Goal: Task Accomplishment & Management: Use online tool/utility

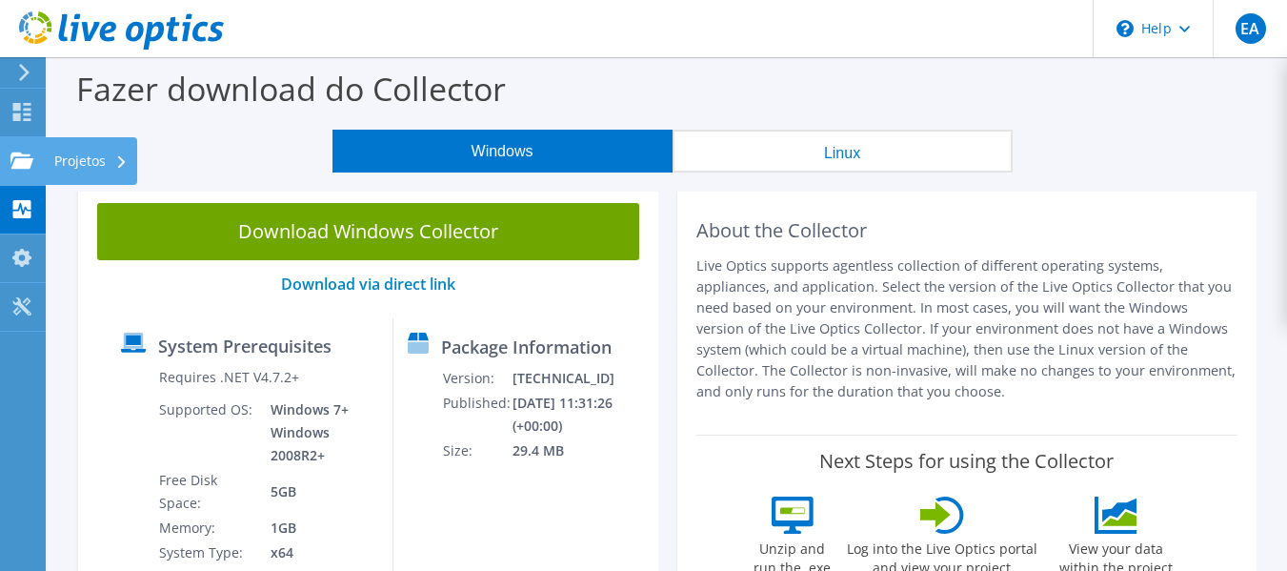
click at [30, 158] on use at bounding box center [21, 159] width 23 height 16
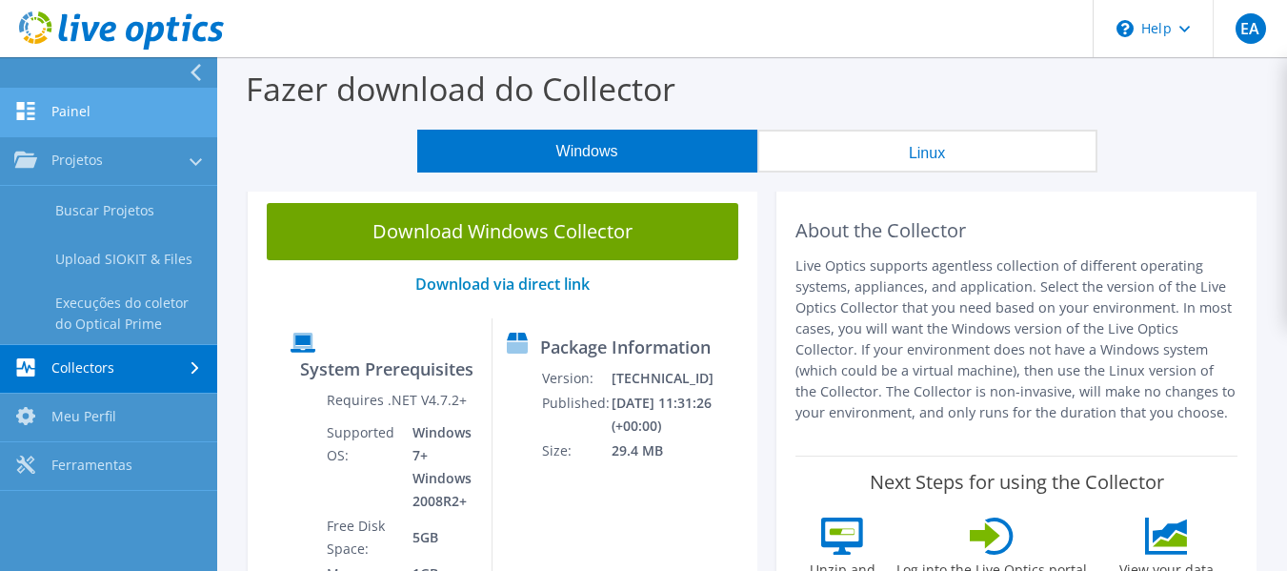
click at [100, 114] on link "Painel" at bounding box center [108, 113] width 217 height 49
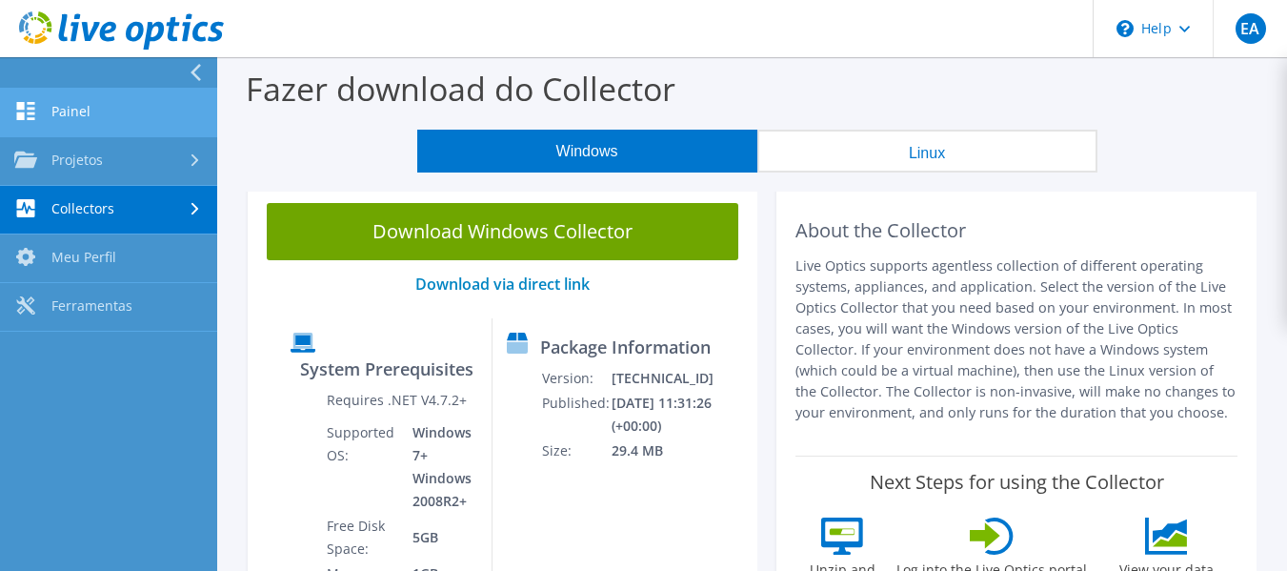
click at [100, 114] on link "Painel" at bounding box center [108, 113] width 217 height 49
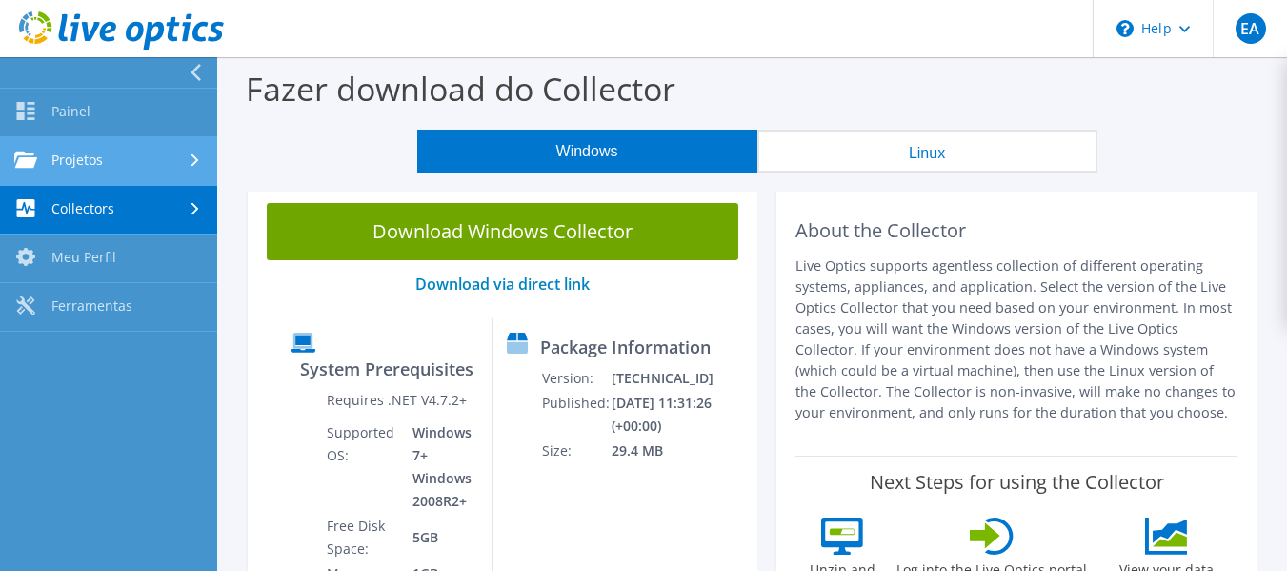
click at [119, 168] on link "Projetos" at bounding box center [108, 161] width 217 height 49
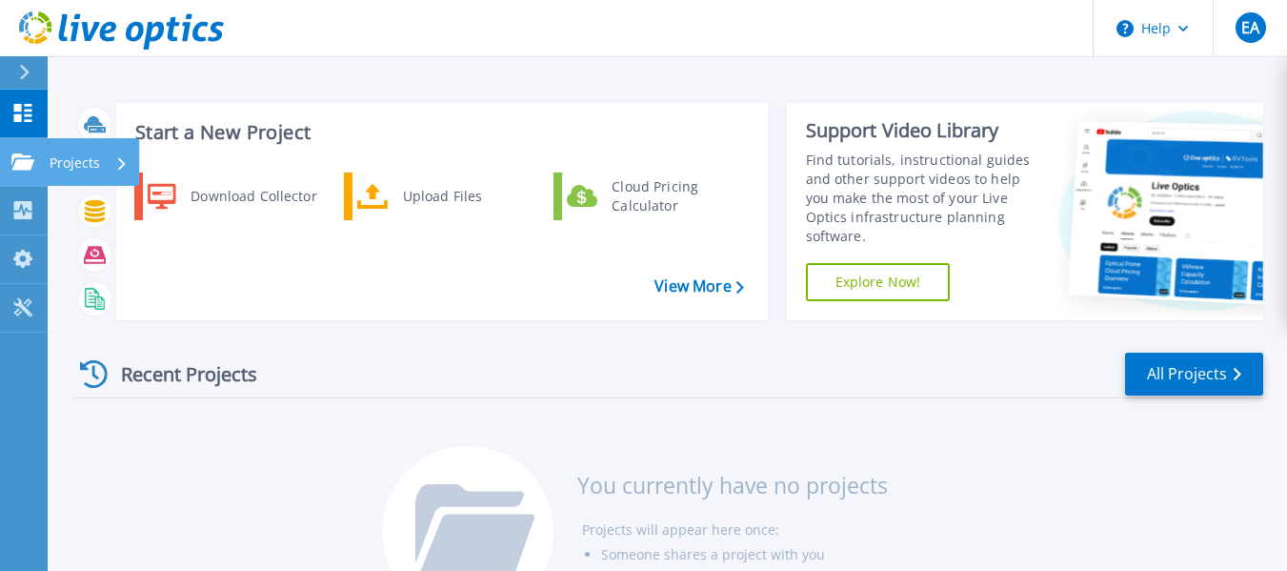
click at [18, 161] on icon at bounding box center [22, 161] width 23 height 16
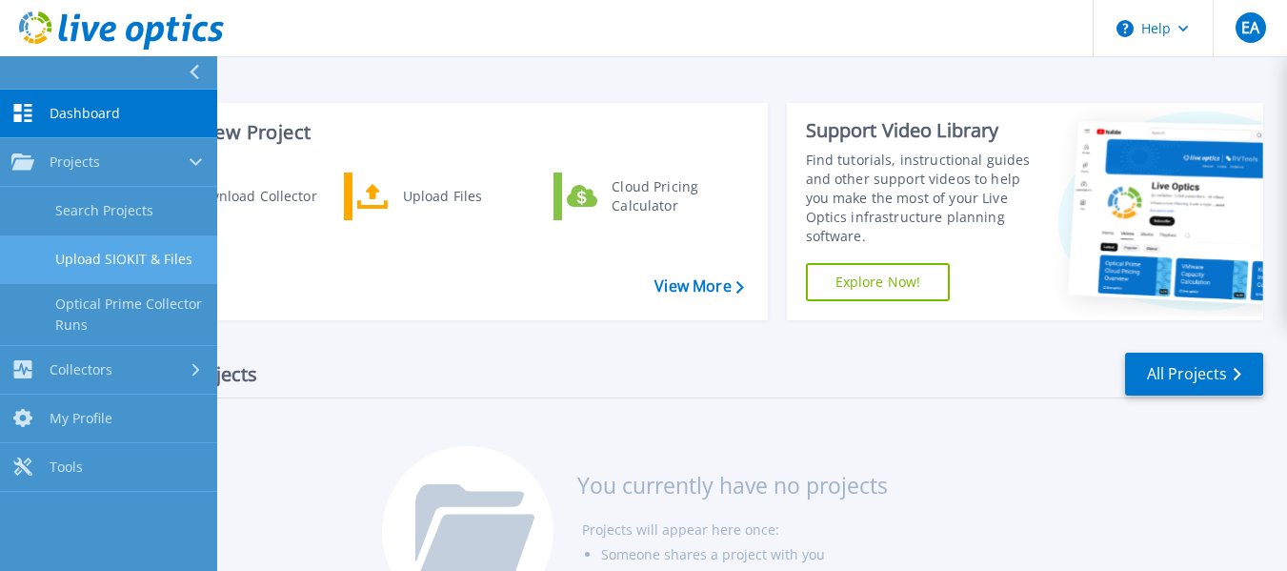
click at [138, 259] on link "Upload SIOKIT & Files" at bounding box center [108, 259] width 217 height 49
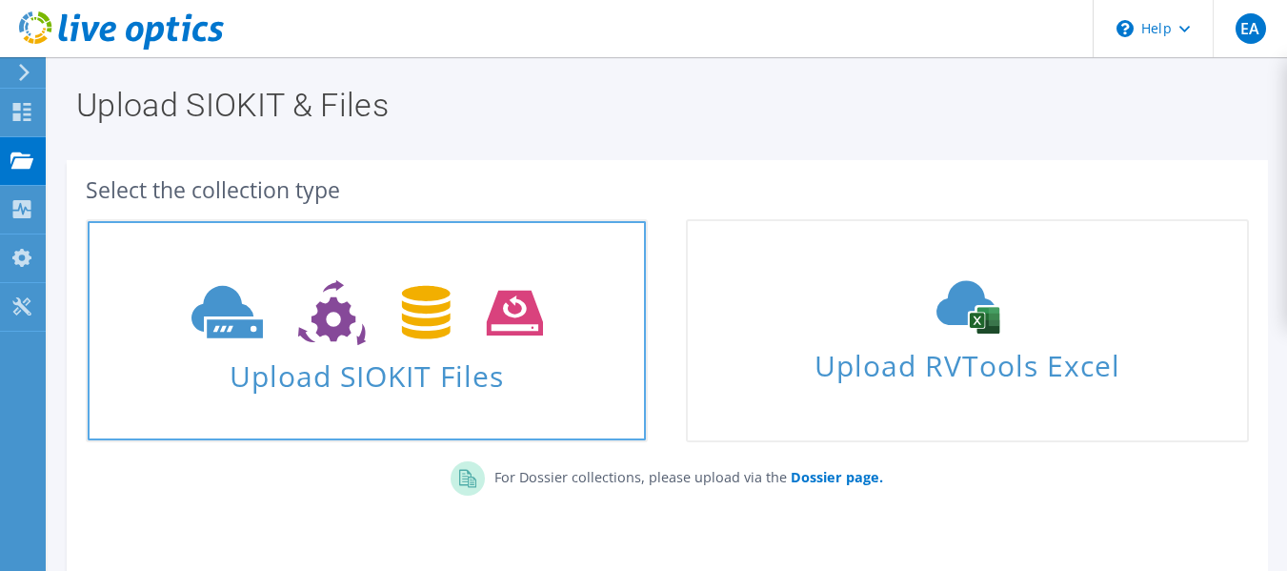
click at [375, 382] on span "Upload SIOKIT Files" at bounding box center [367, 370] width 558 height 41
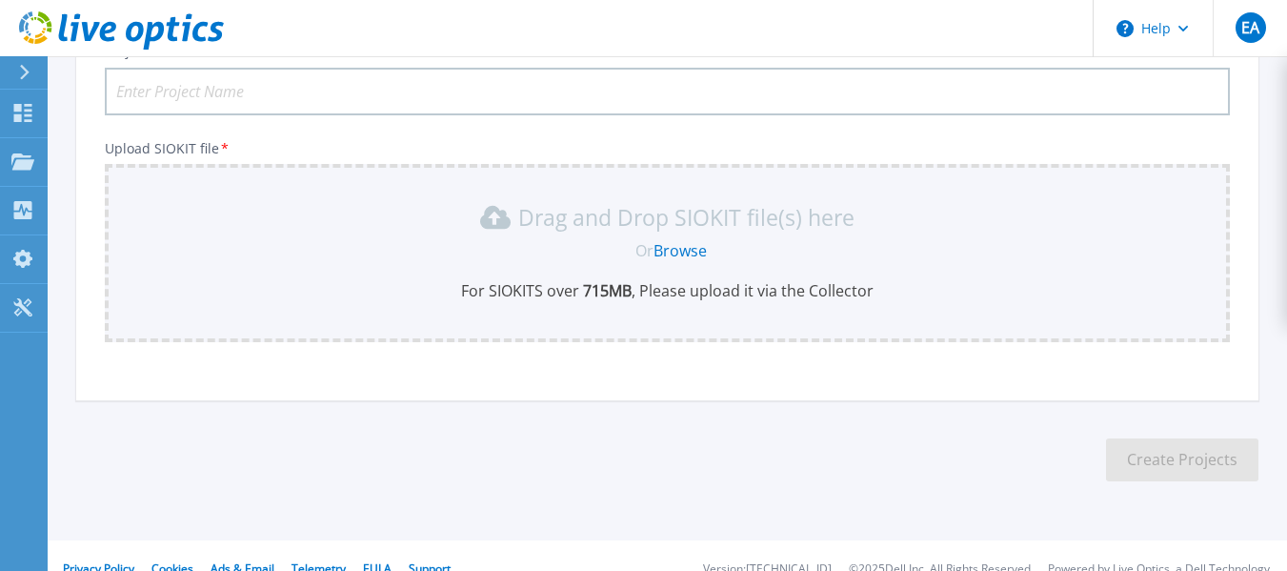
scroll to position [189, 0]
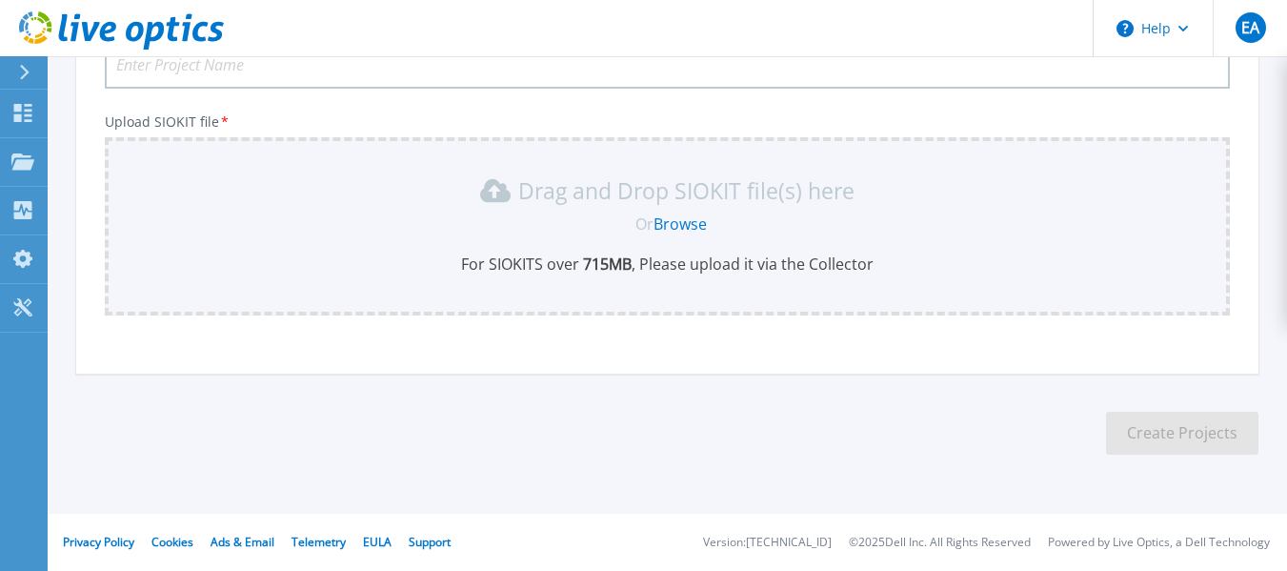
click at [660, 268] on p "For SIOKITS over 715 MB , Please upload it via the Collector" at bounding box center [667, 263] width 1102 height 21
click at [677, 231] on link "Browse" at bounding box center [679, 223] width 53 height 21
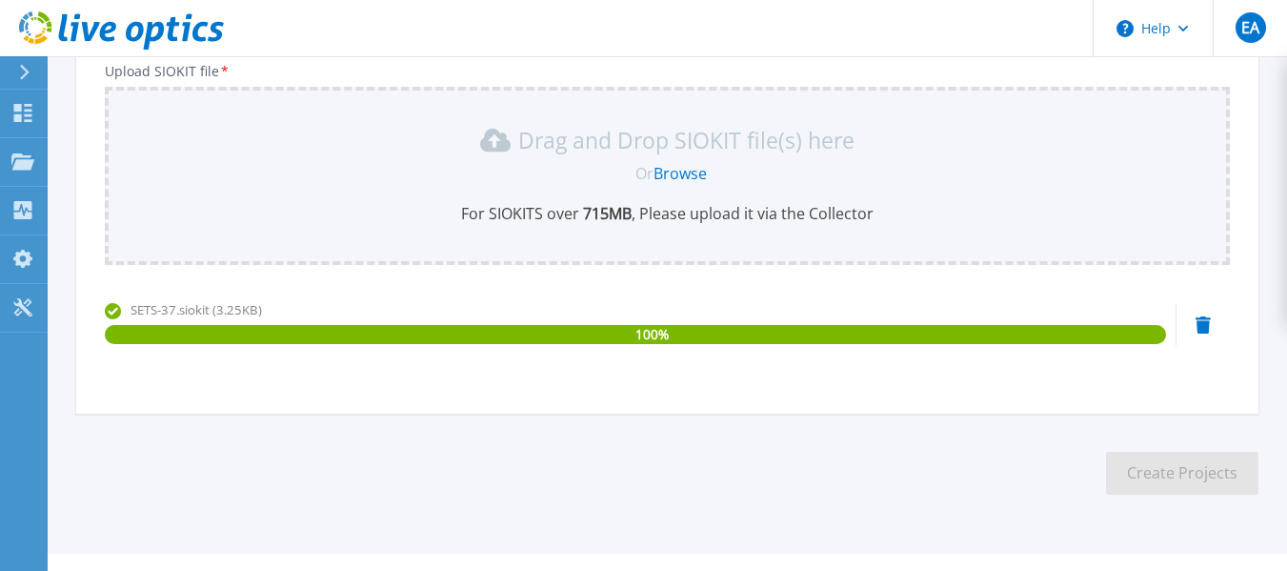
scroll to position [279, 0]
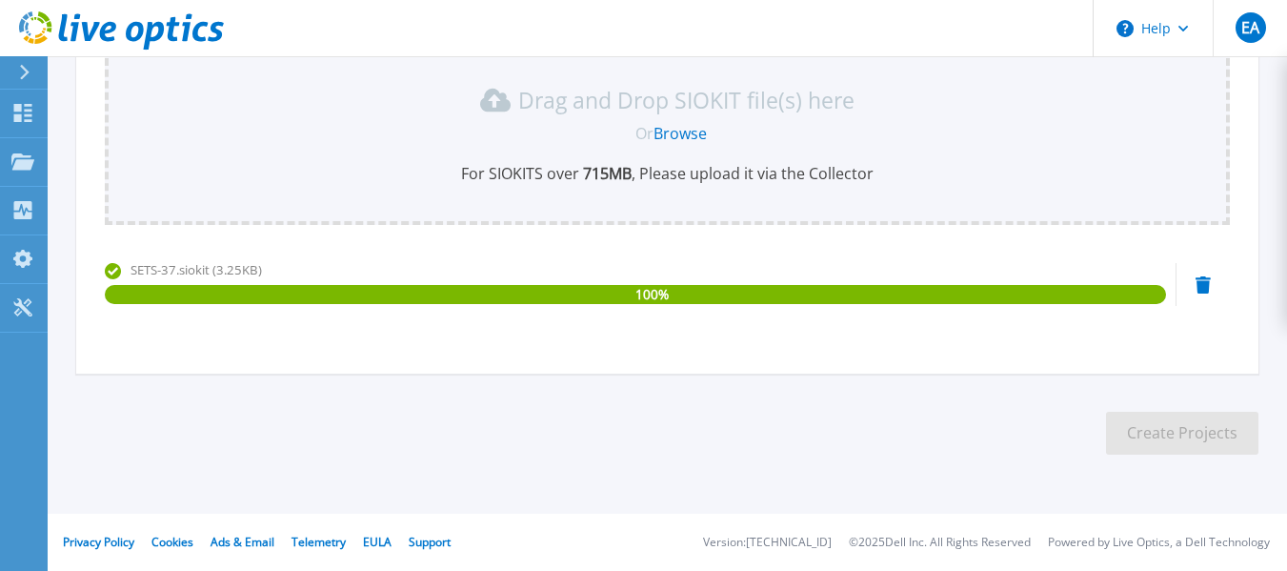
click at [937, 382] on section "Upload SIOKIT You may upload multiple SIOKIT files at the same time. All the Op…" at bounding box center [667, 137] width 1239 height 720
click at [23, 113] on icon at bounding box center [22, 113] width 23 height 18
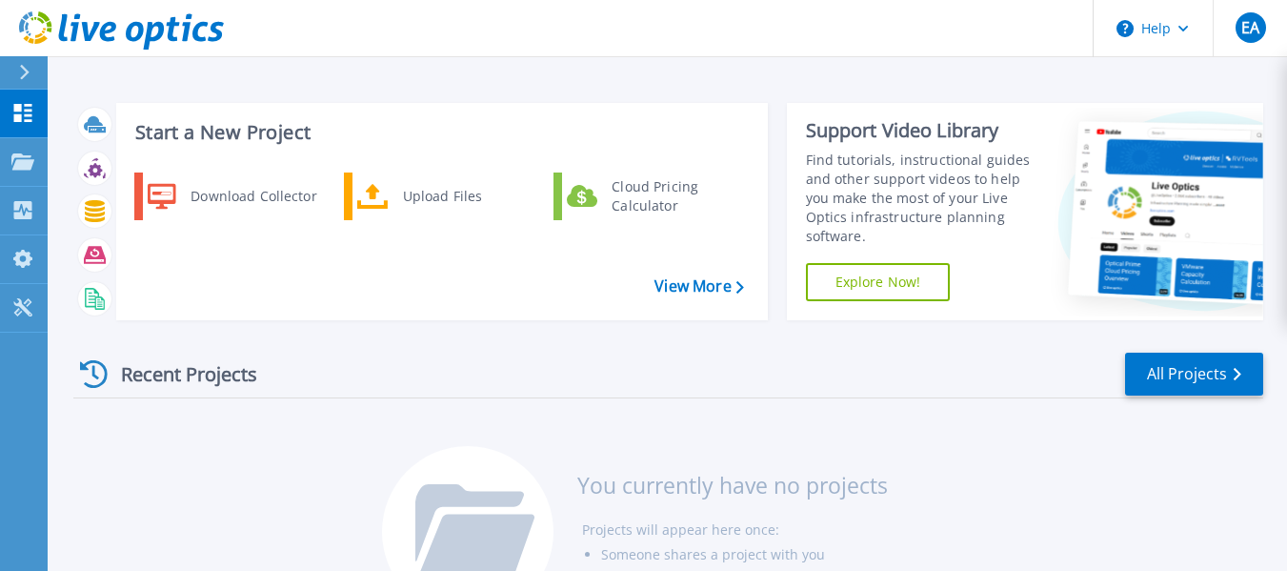
click at [27, 73] on icon at bounding box center [25, 72] width 10 height 15
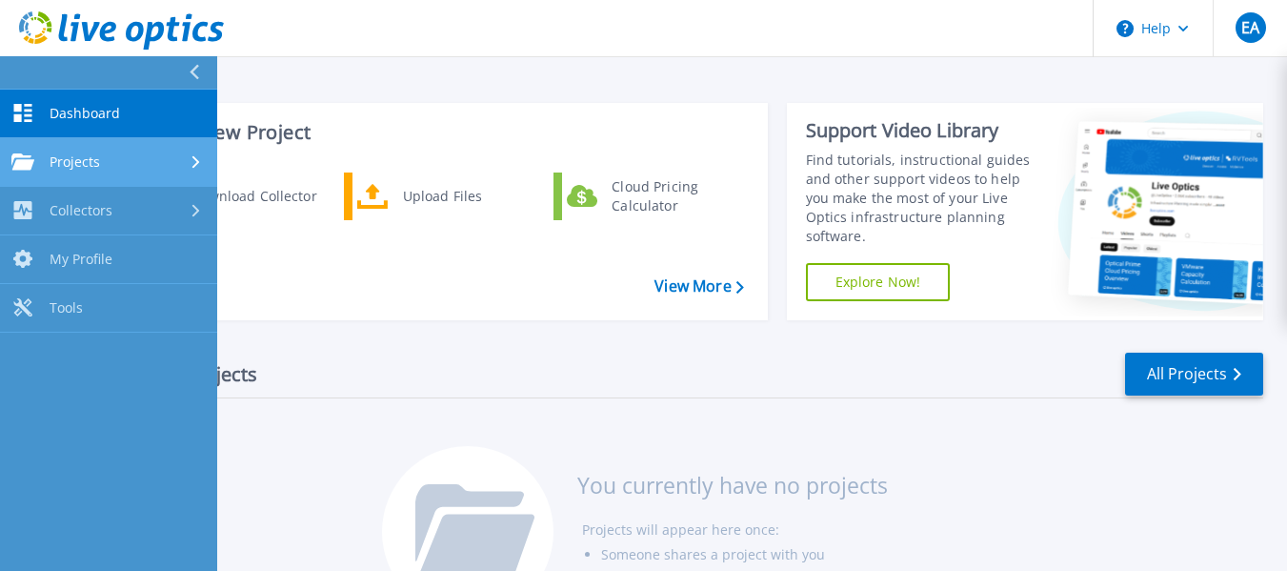
click at [89, 165] on span "Projects" at bounding box center [75, 161] width 50 height 17
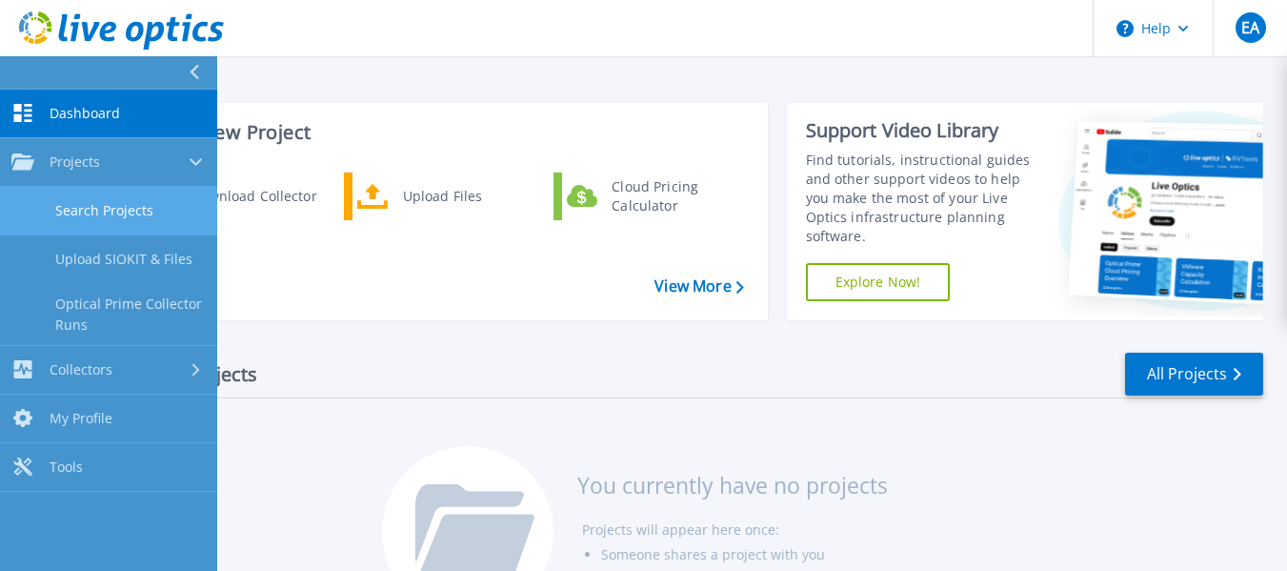
click at [142, 215] on link "Search Projects" at bounding box center [108, 211] width 217 height 49
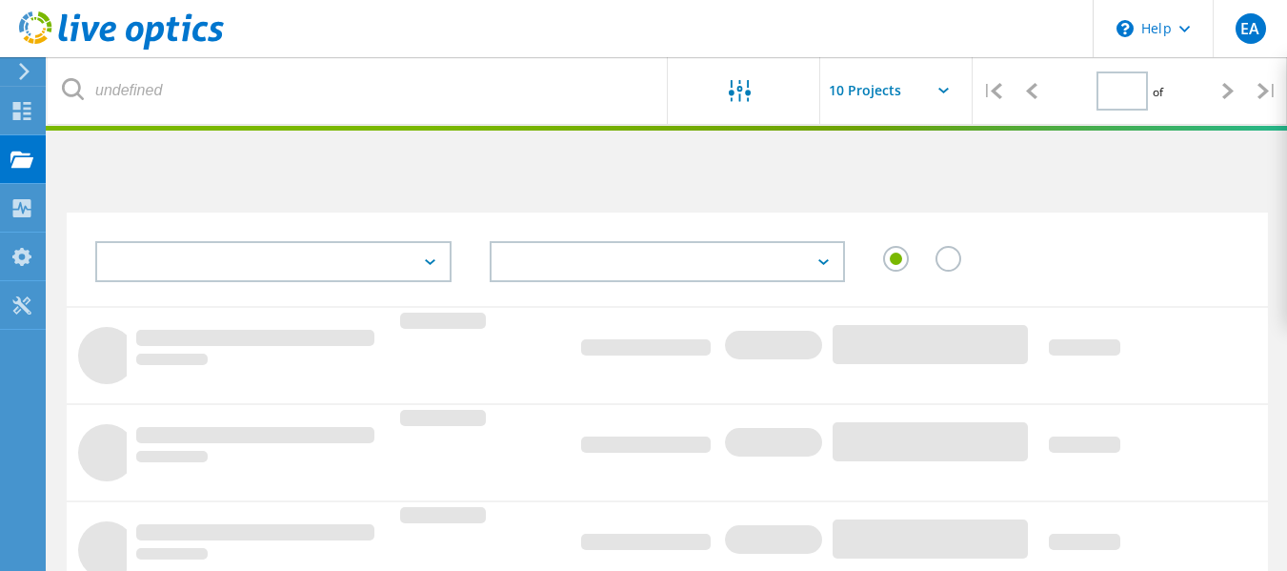
type input "1"
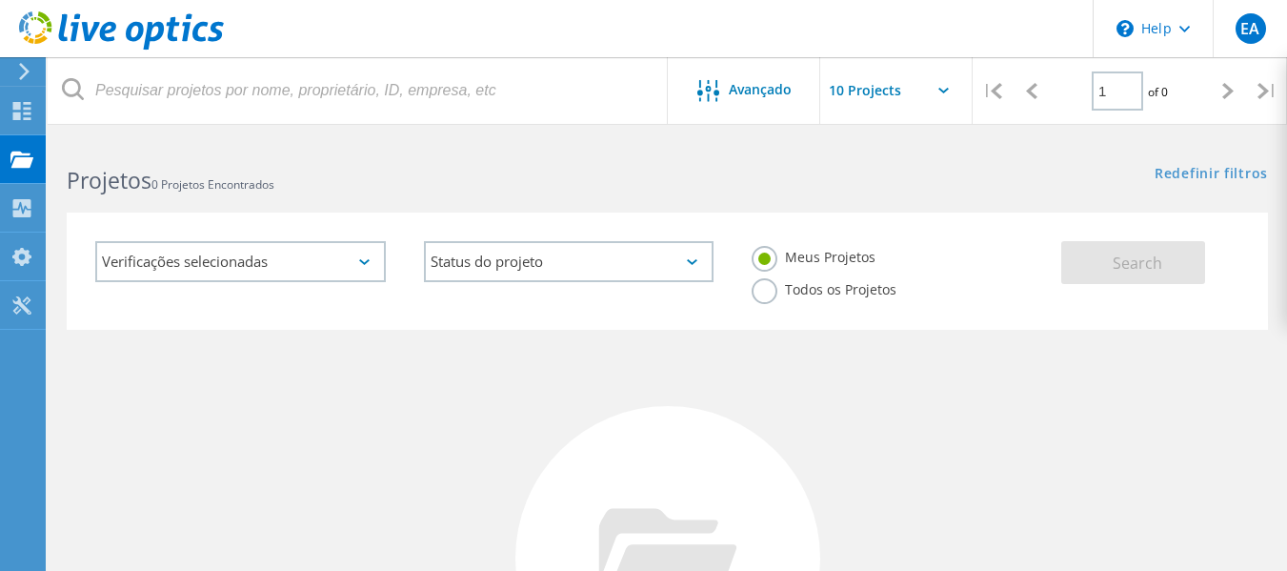
click at [766, 291] on label "Todos os Projetos" at bounding box center [824, 287] width 145 height 18
click at [0, 0] on input "Todos os Projetos" at bounding box center [0, 0] width 0 height 0
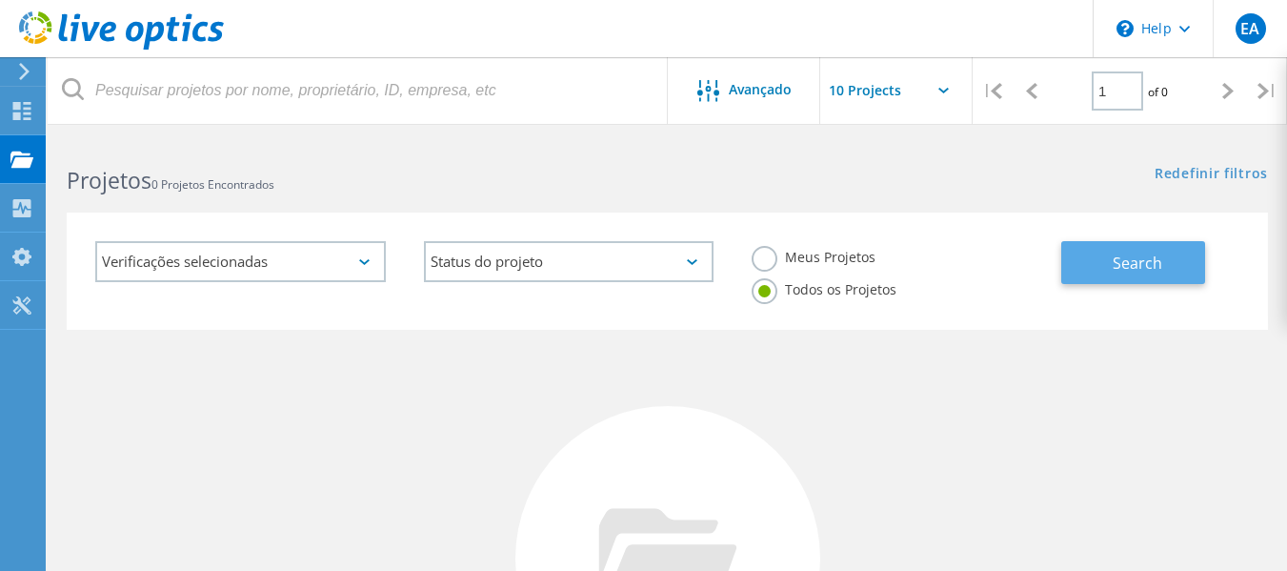
click at [1177, 270] on button "Search" at bounding box center [1133, 262] width 144 height 43
click at [368, 258] on div "Verificações selecionadas" at bounding box center [240, 261] width 291 height 41
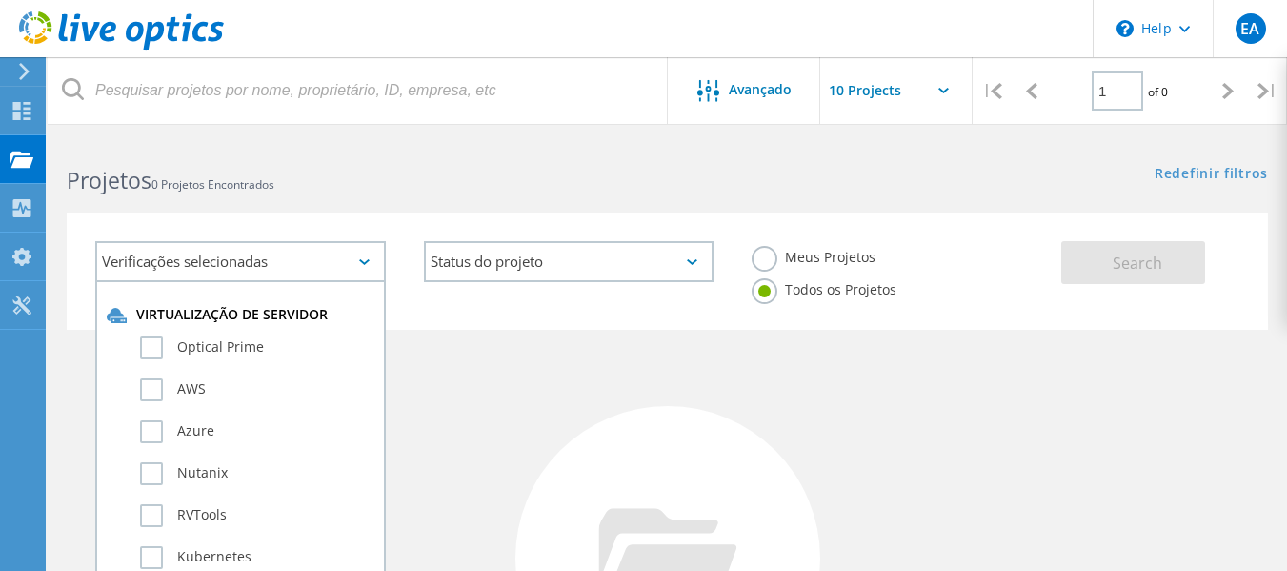
click at [834, 290] on label "Todos os Projetos" at bounding box center [824, 287] width 145 height 18
click at [0, 0] on input "Todos os Projetos" at bounding box center [0, 0] width 0 height 0
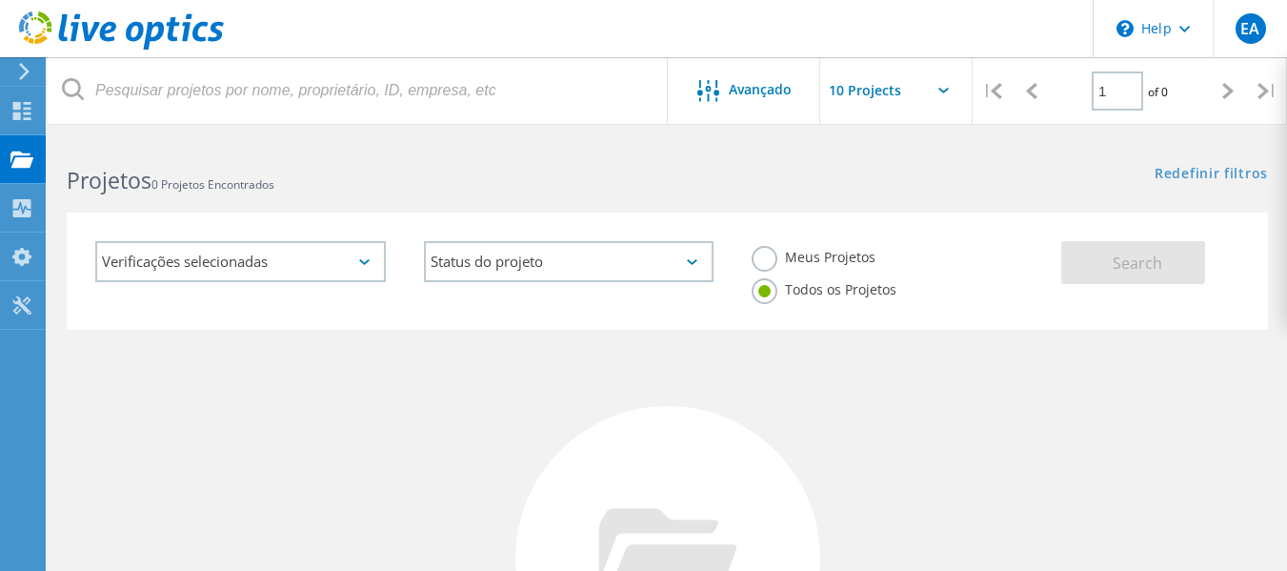
click at [1095, 428] on div "Nenhum projeto encontrado Refine sua pesquisa." at bounding box center [667, 576] width 1201 height 492
drag, startPoint x: 826, startPoint y: 251, endPoint x: 1097, endPoint y: 243, distance: 271.6
click at [828, 251] on label "Meus Projetos" at bounding box center [814, 255] width 124 height 18
click at [769, 262] on label "Meus Projetos" at bounding box center [814, 255] width 124 height 18
click at [0, 0] on input "Meus Projetos" at bounding box center [0, 0] width 0 height 0
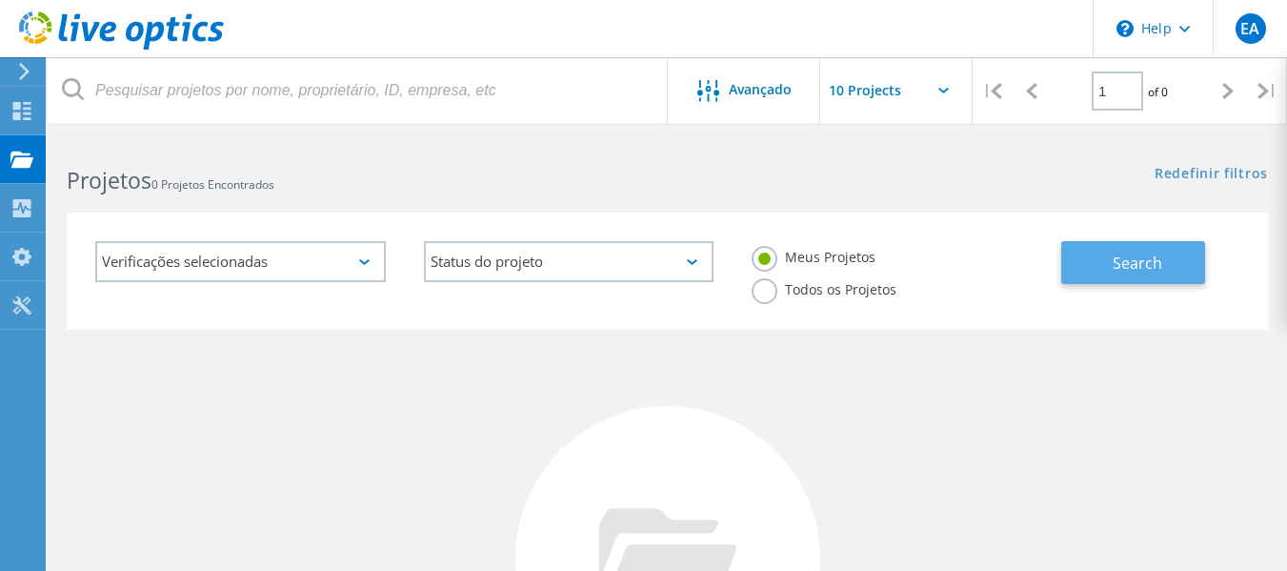
click at [1141, 272] on span "Search" at bounding box center [1138, 262] width 50 height 21
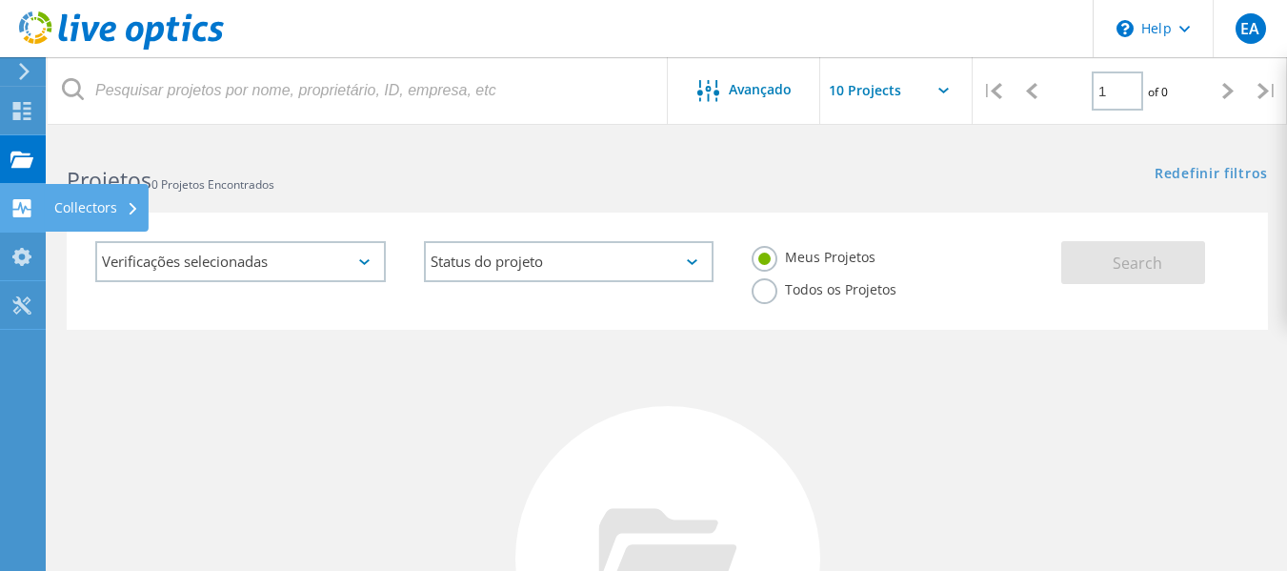
click at [15, 205] on use at bounding box center [22, 208] width 18 height 18
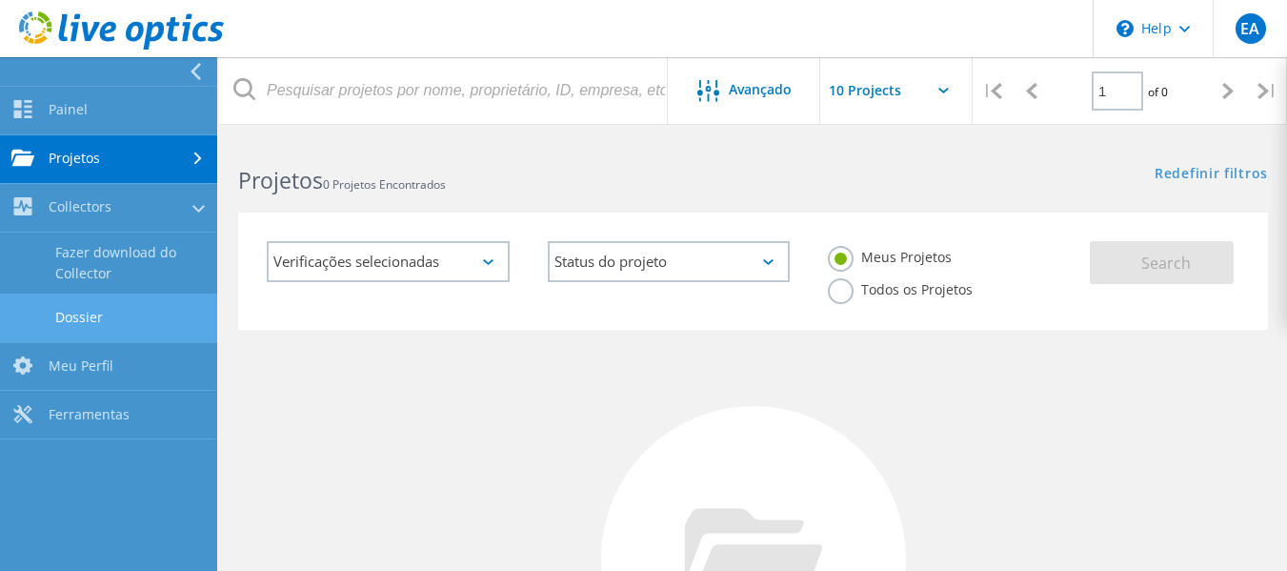
click at [105, 302] on link "Dossier" at bounding box center [108, 317] width 217 height 49
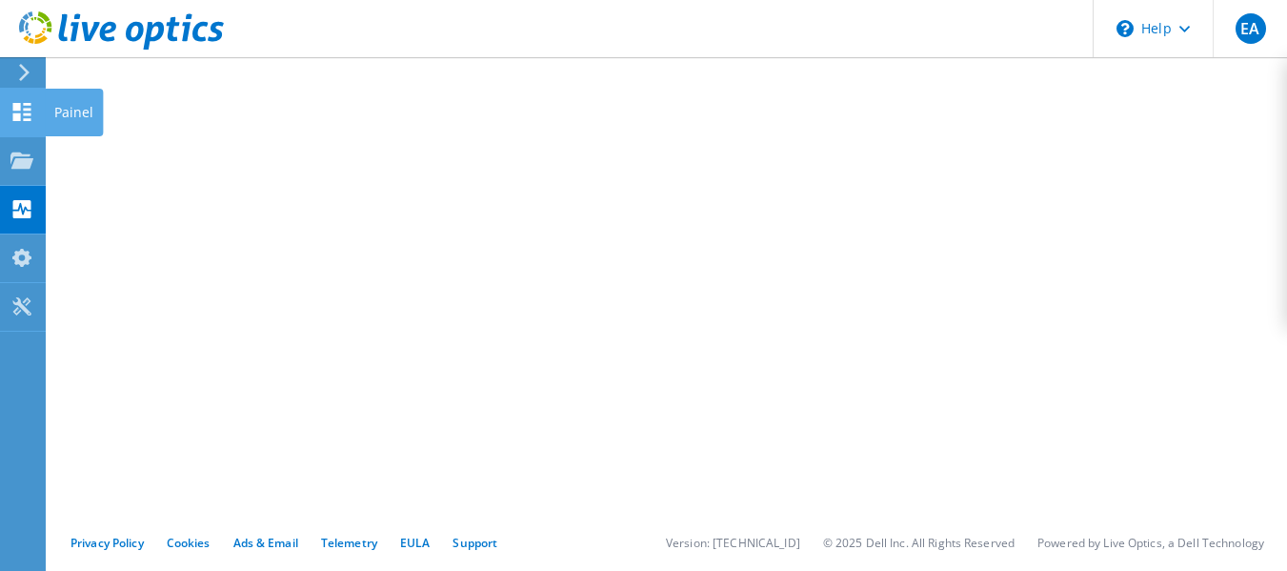
click at [31, 108] on icon at bounding box center [21, 112] width 23 height 18
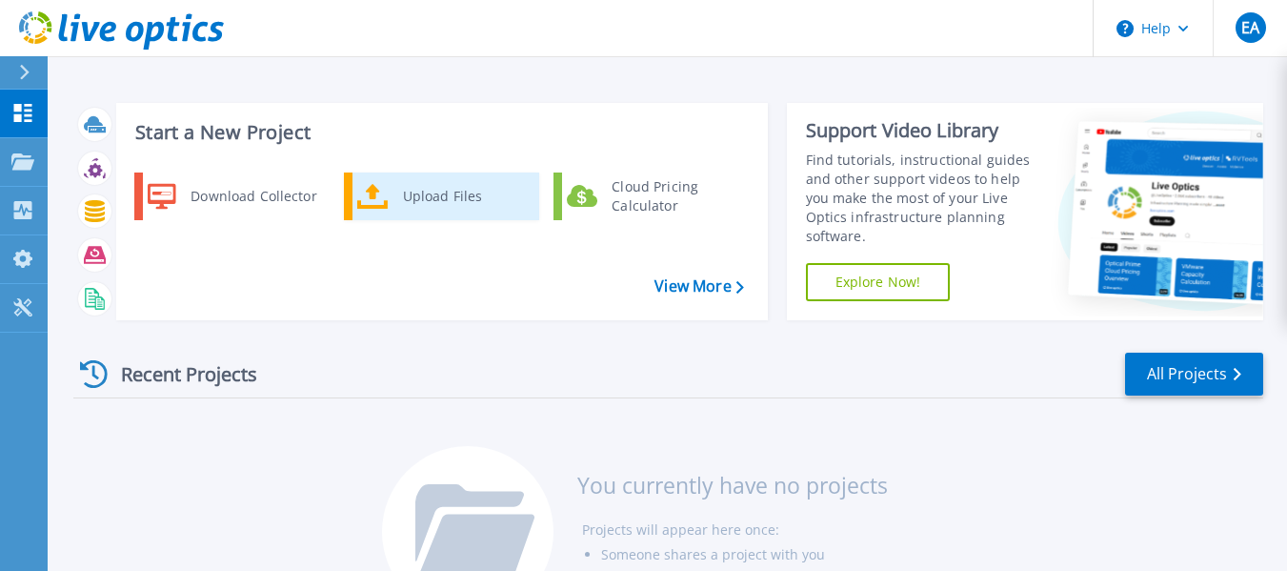
click at [399, 198] on div "Upload Files" at bounding box center [463, 196] width 141 height 38
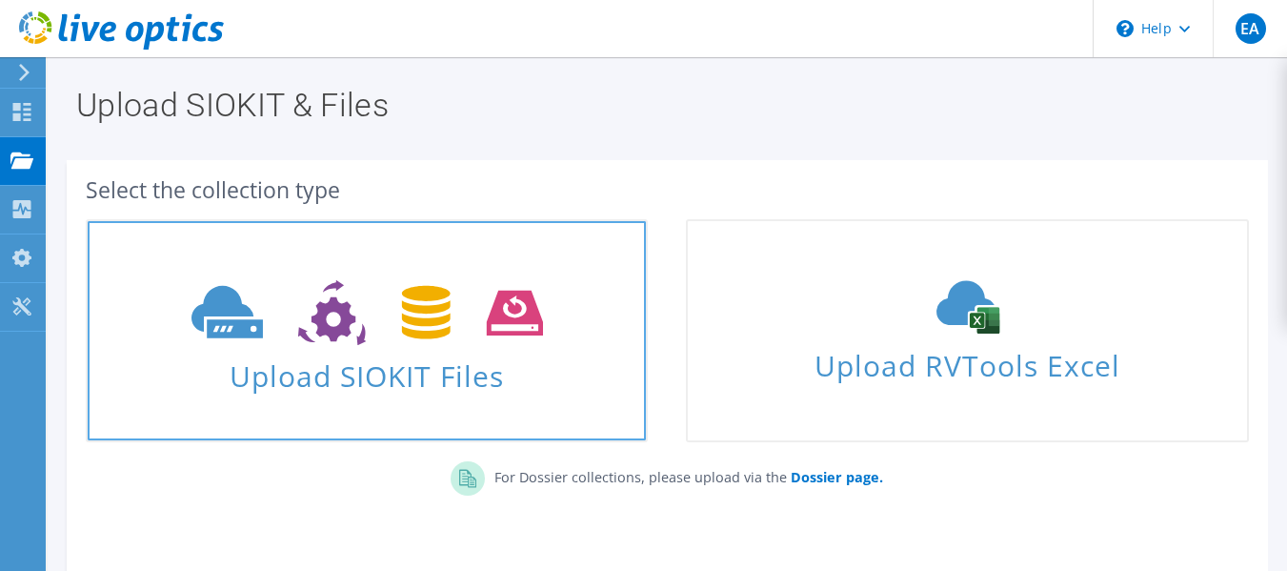
scroll to position [132, 0]
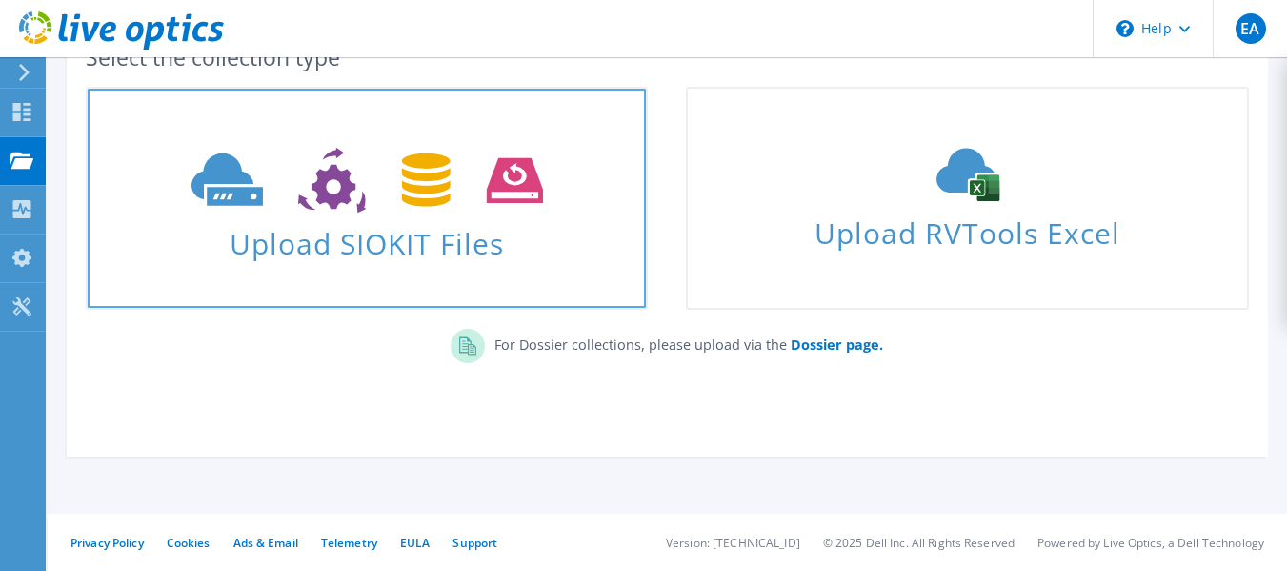
click at [446, 225] on span "Upload SIOKIT Files" at bounding box center [367, 237] width 558 height 41
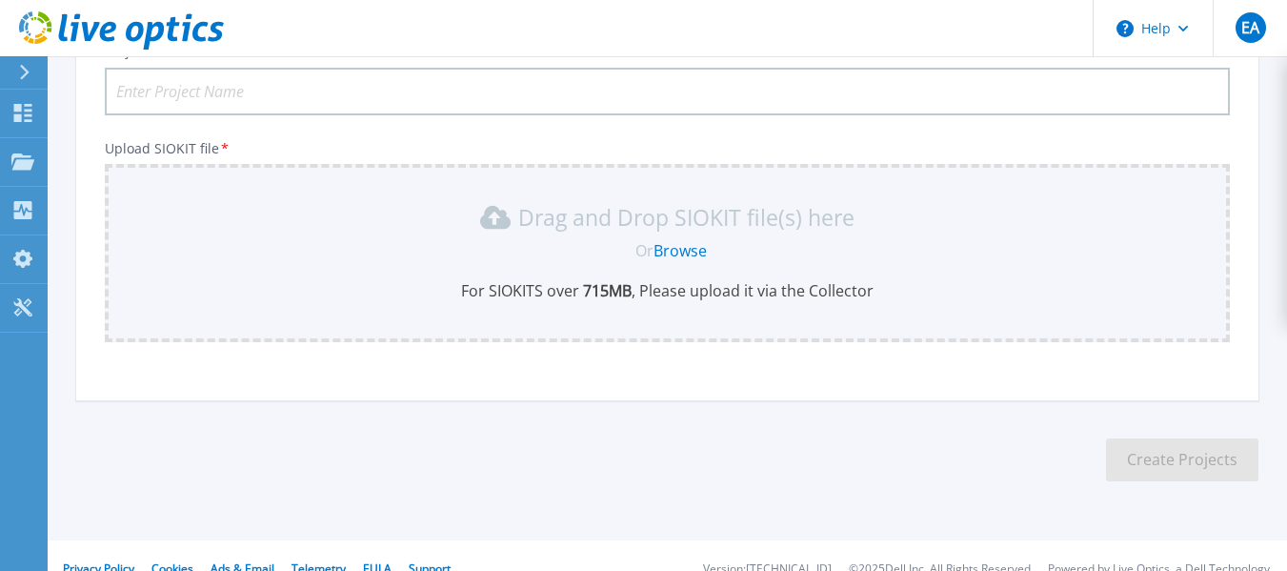
scroll to position [189, 0]
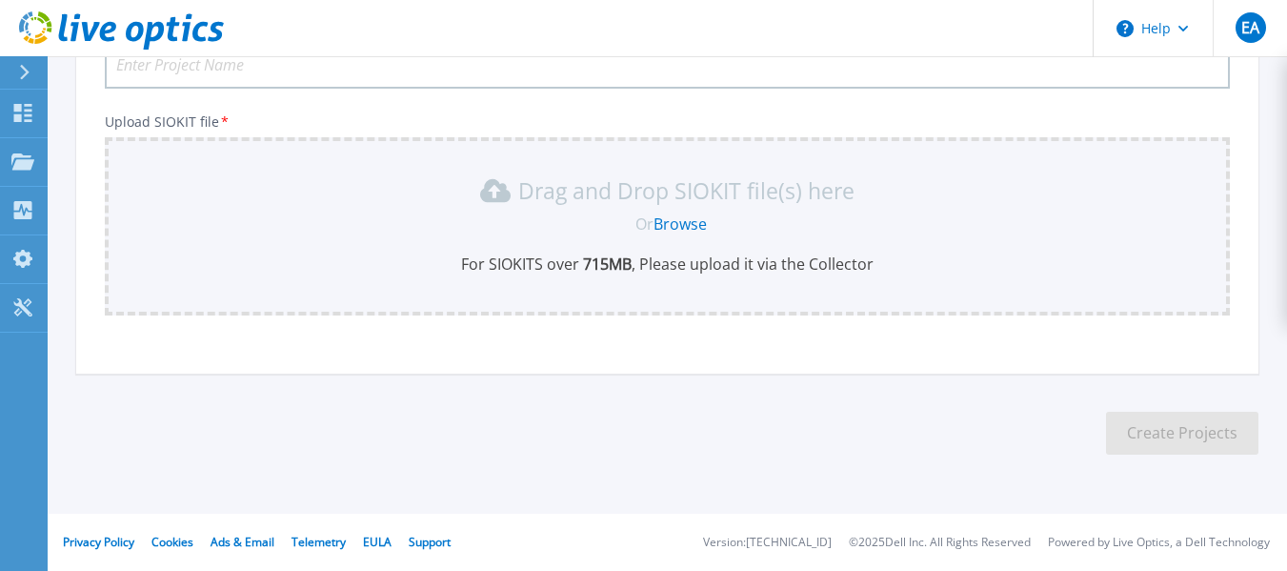
click at [678, 217] on link "Browse" at bounding box center [679, 223] width 53 height 21
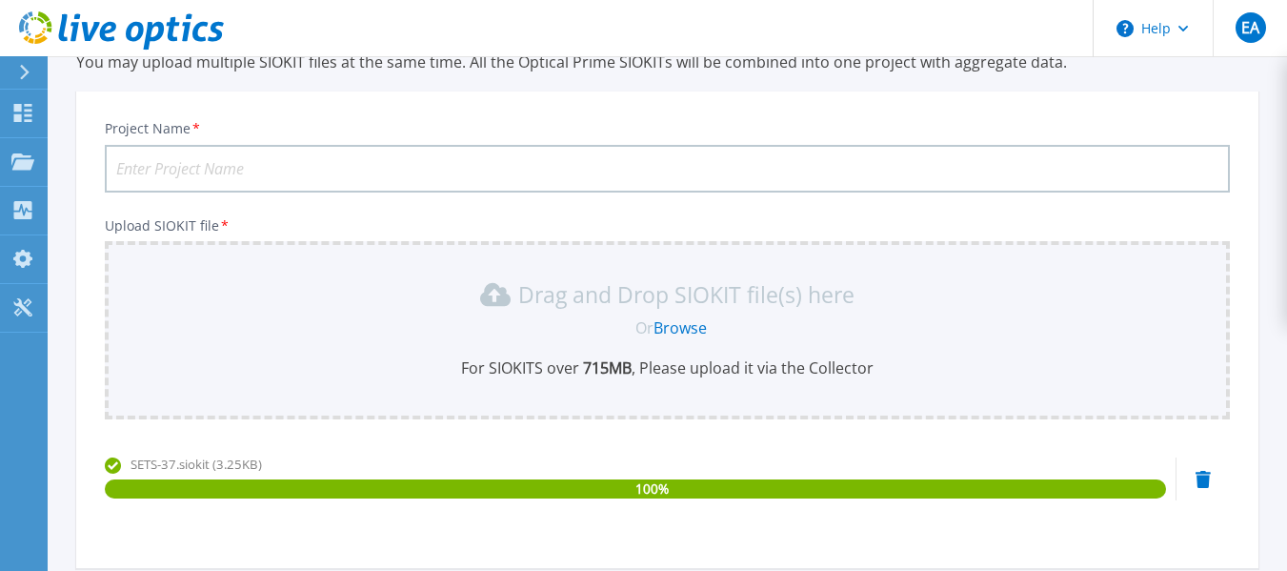
scroll to position [0, 0]
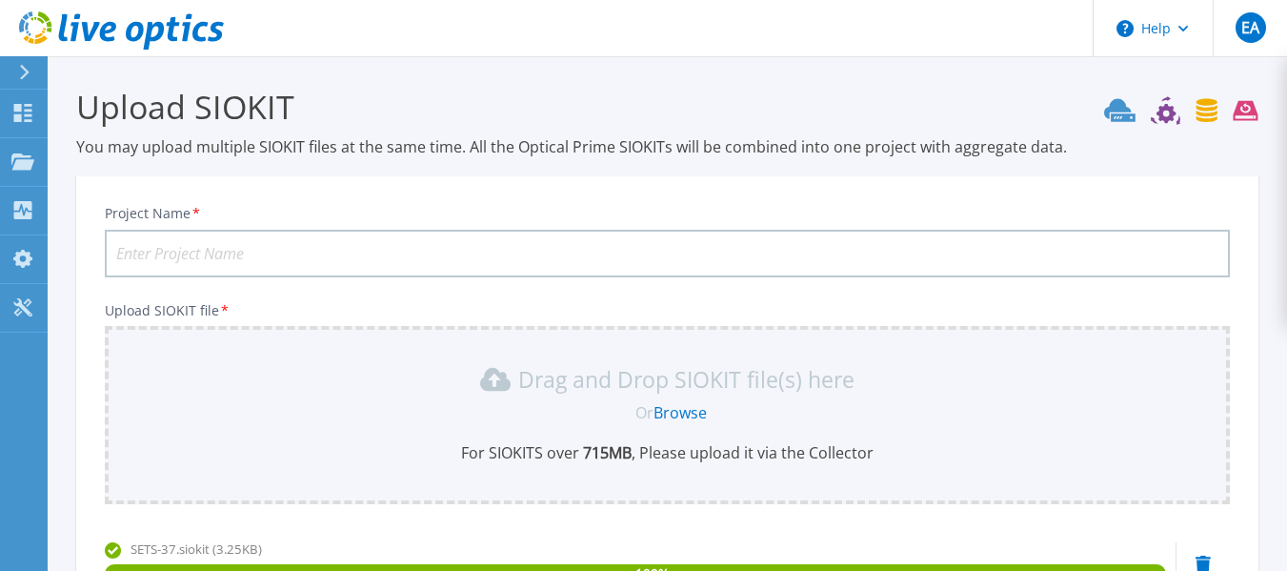
click at [288, 246] on input "Project Name *" at bounding box center [667, 254] width 1125 height 48
click at [237, 256] on input "Project Name *" at bounding box center [667, 254] width 1125 height 48
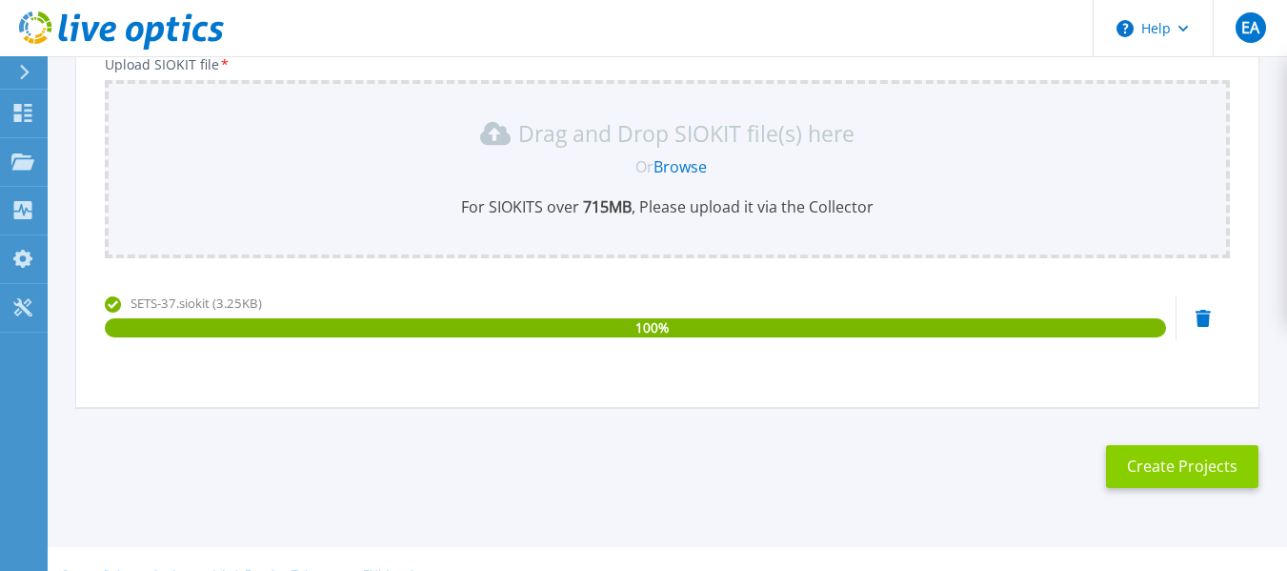
scroll to position [279, 0]
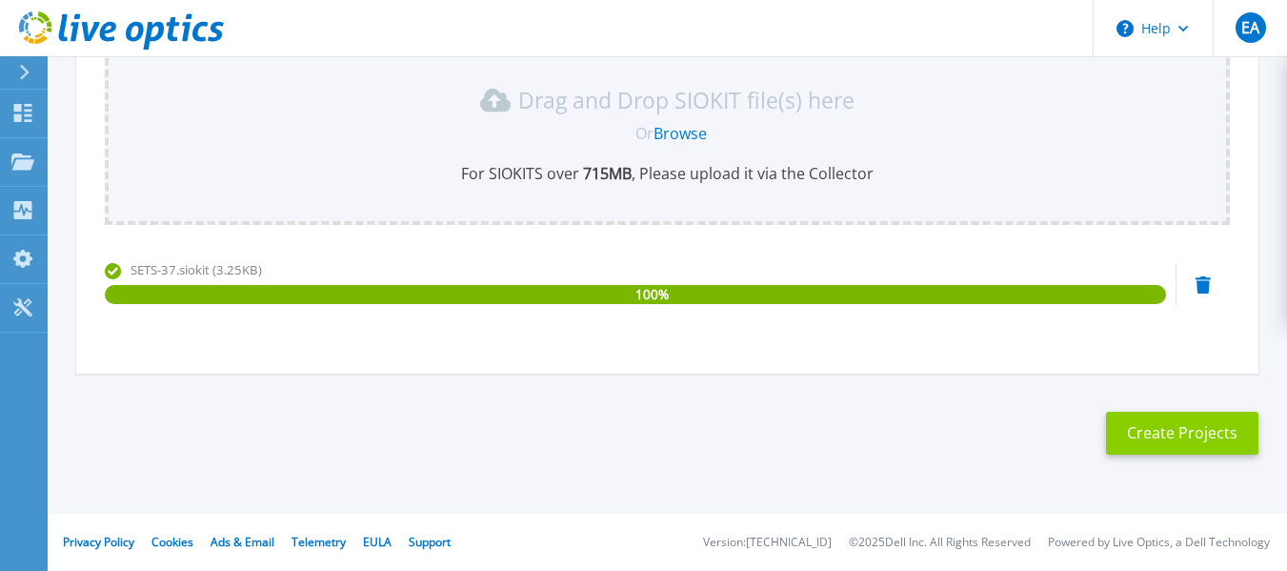
type input "[PERSON_NAME]"
click at [1186, 433] on button "Create Projects" at bounding box center [1182, 433] width 152 height 43
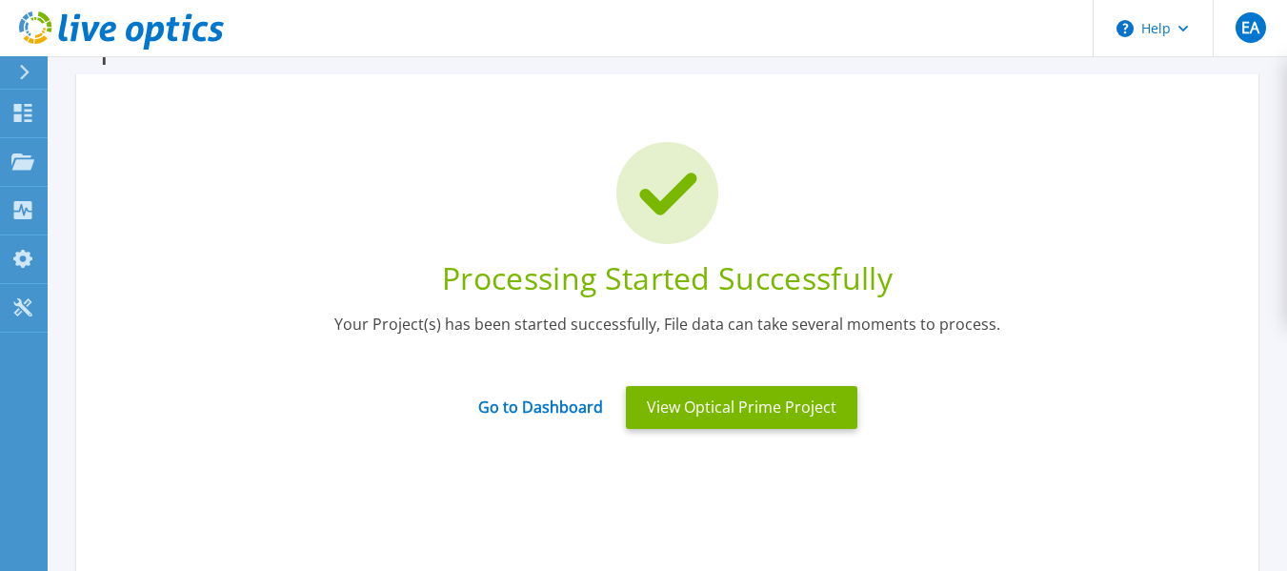
scroll to position [95, 0]
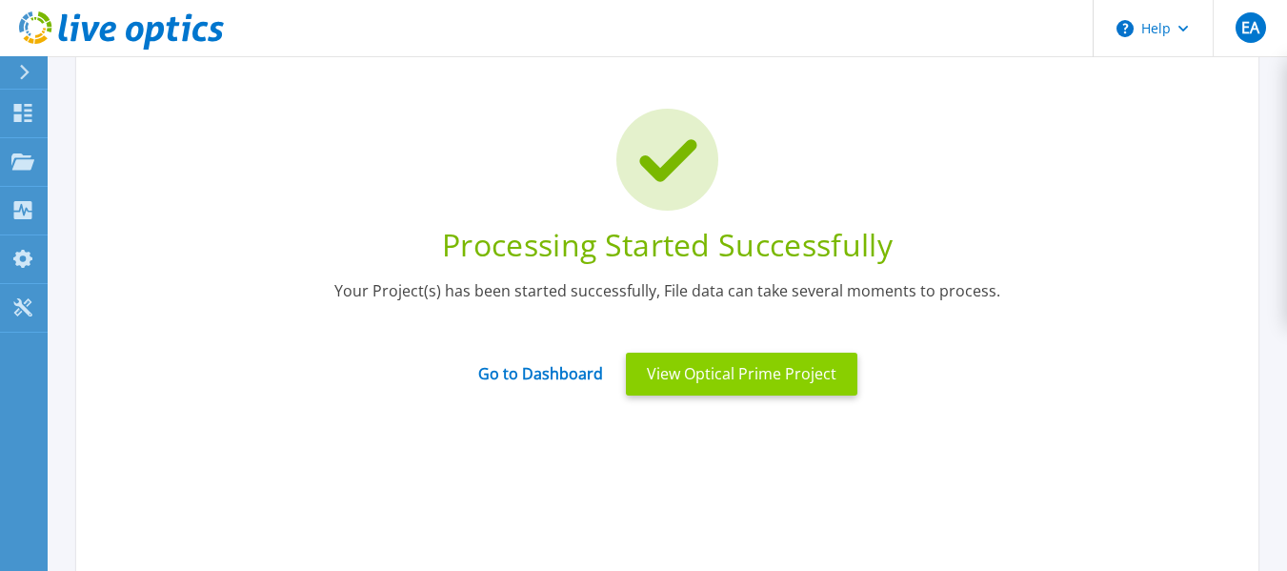
click at [737, 388] on button "View Optical Prime Project" at bounding box center [741, 373] width 231 height 43
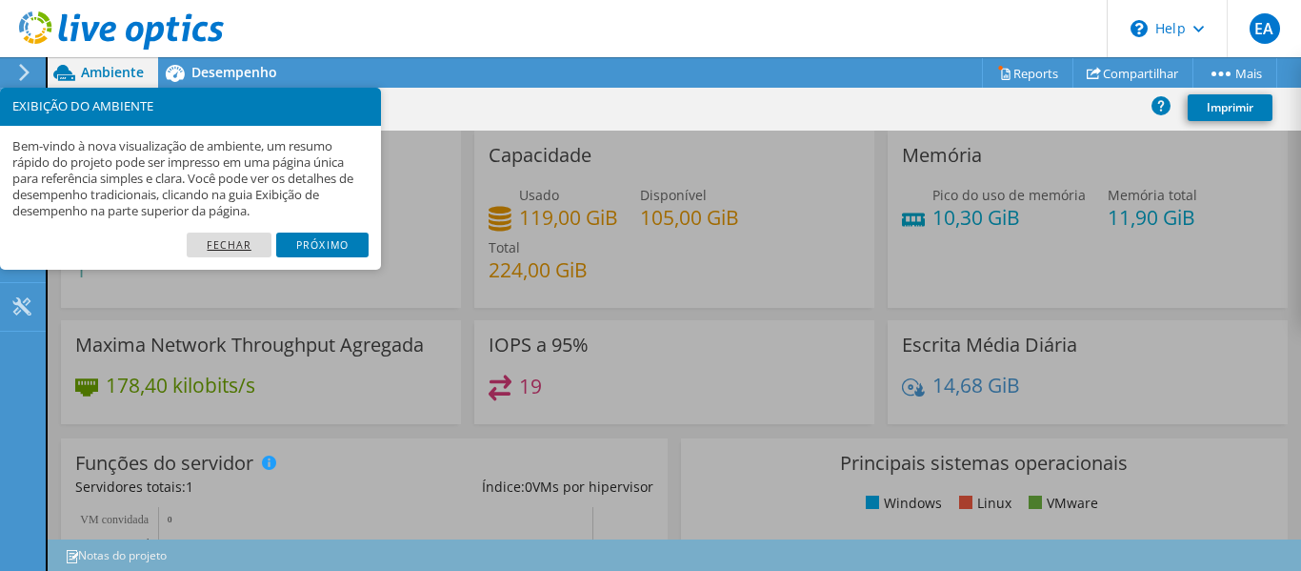
click at [230, 247] on link "Fechar" at bounding box center [229, 244] width 85 height 25
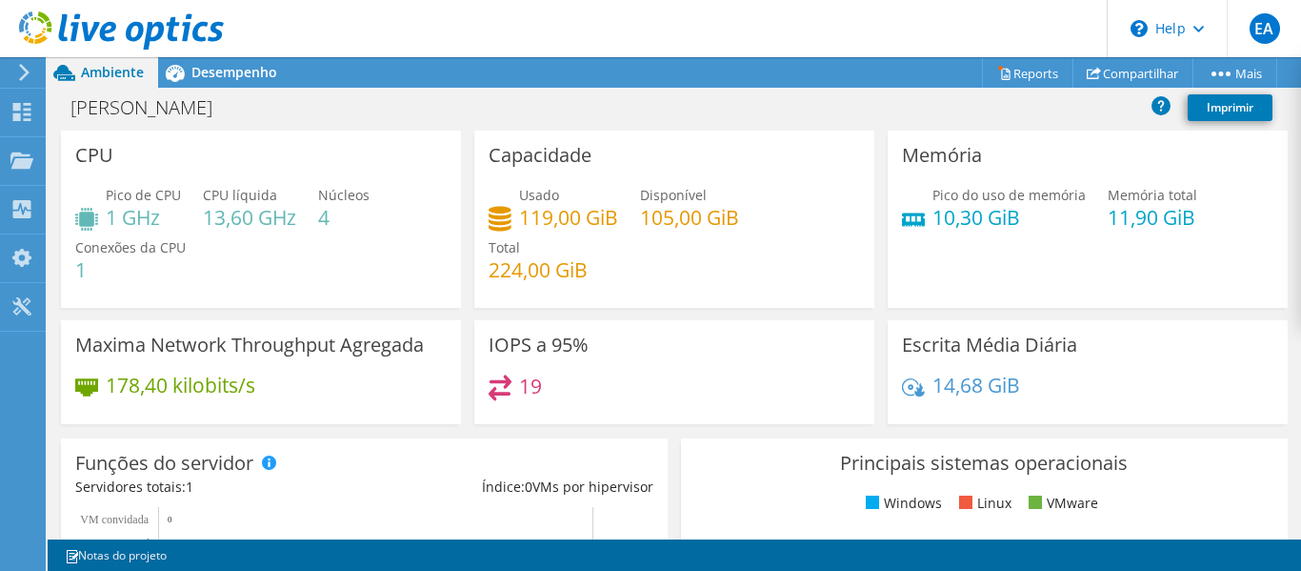
scroll to position [456, 0]
click at [25, 165] on use at bounding box center [21, 159] width 23 height 16
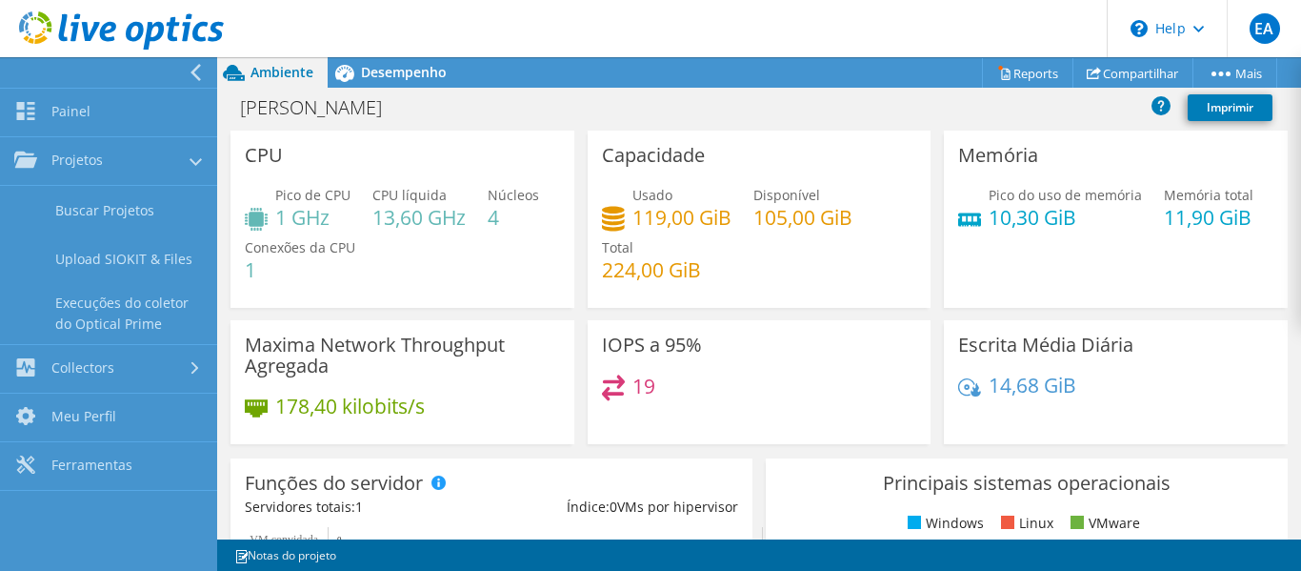
scroll to position [361, 0]
click at [276, 72] on span "Ambiente" at bounding box center [282, 72] width 63 height 18
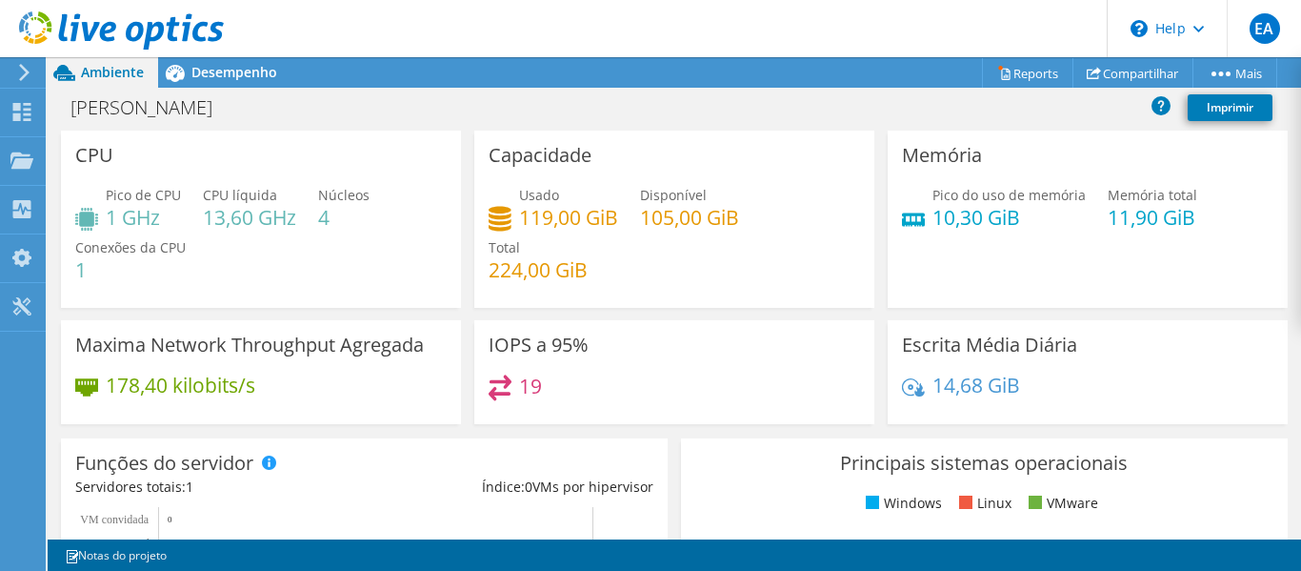
scroll to position [742, 0]
click at [678, 382] on div "19" at bounding box center [675, 394] width 372 height 41
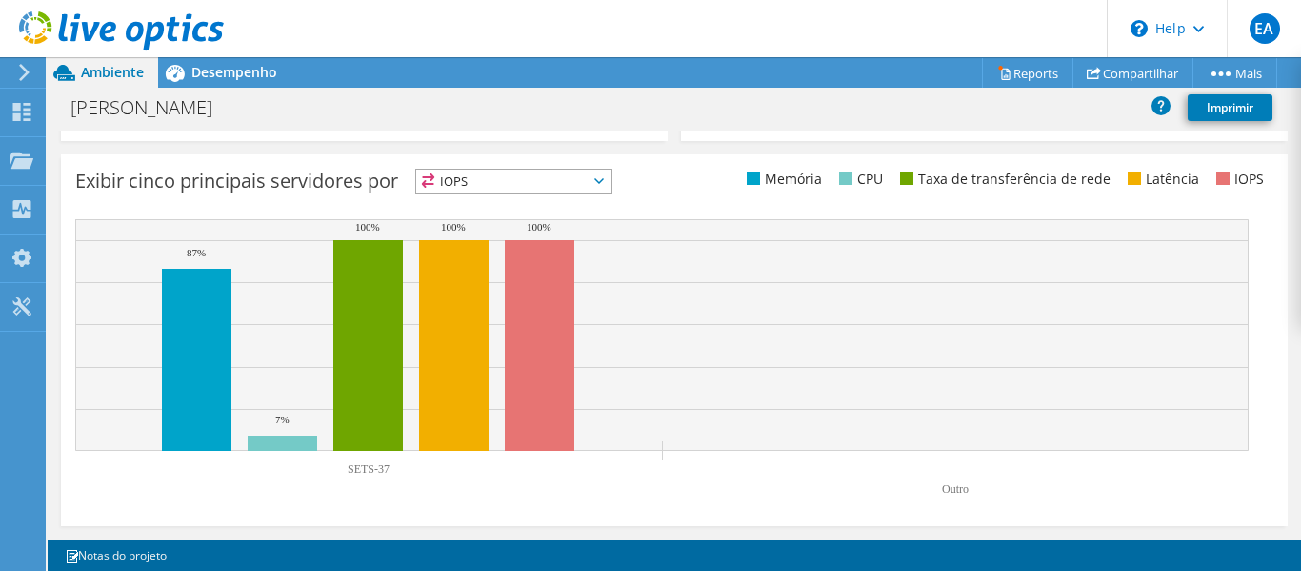
scroll to position [721, 0]
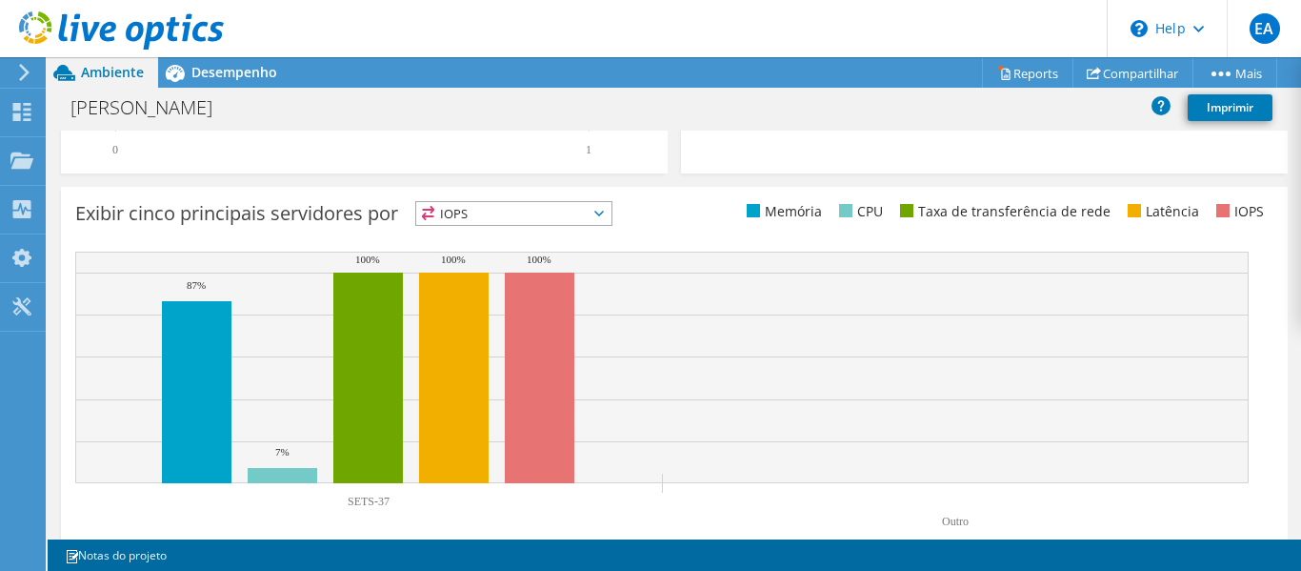
click at [591, 197] on div "Exibir cinco principais servidores por IOPS IOPS" at bounding box center [674, 373] width 1227 height 372
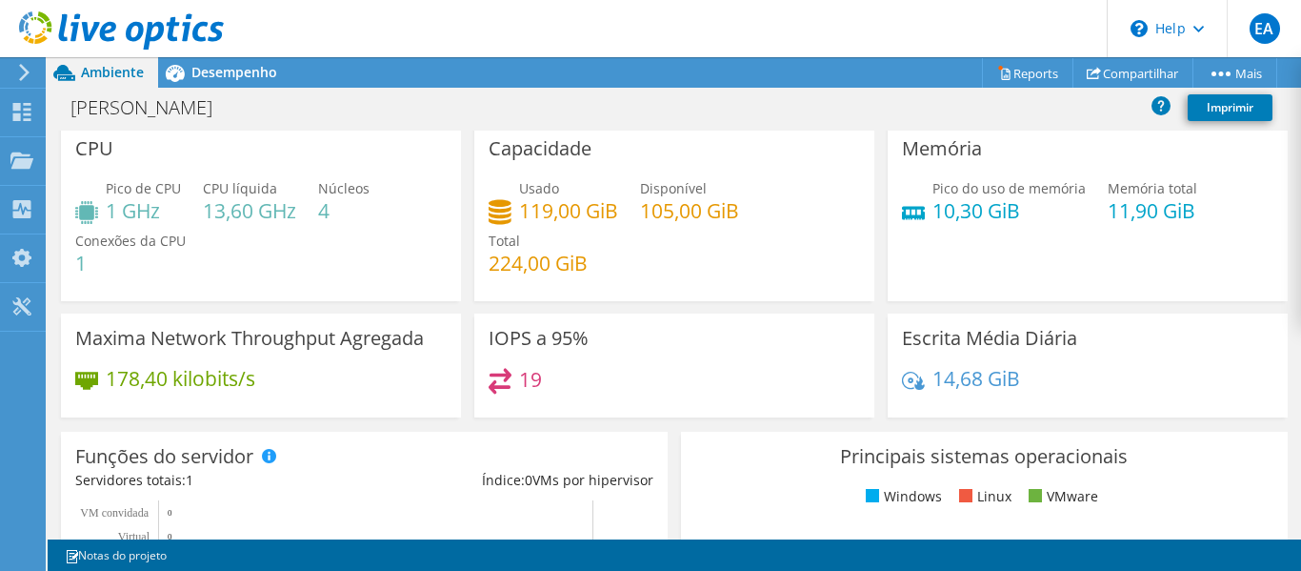
scroll to position [0, 0]
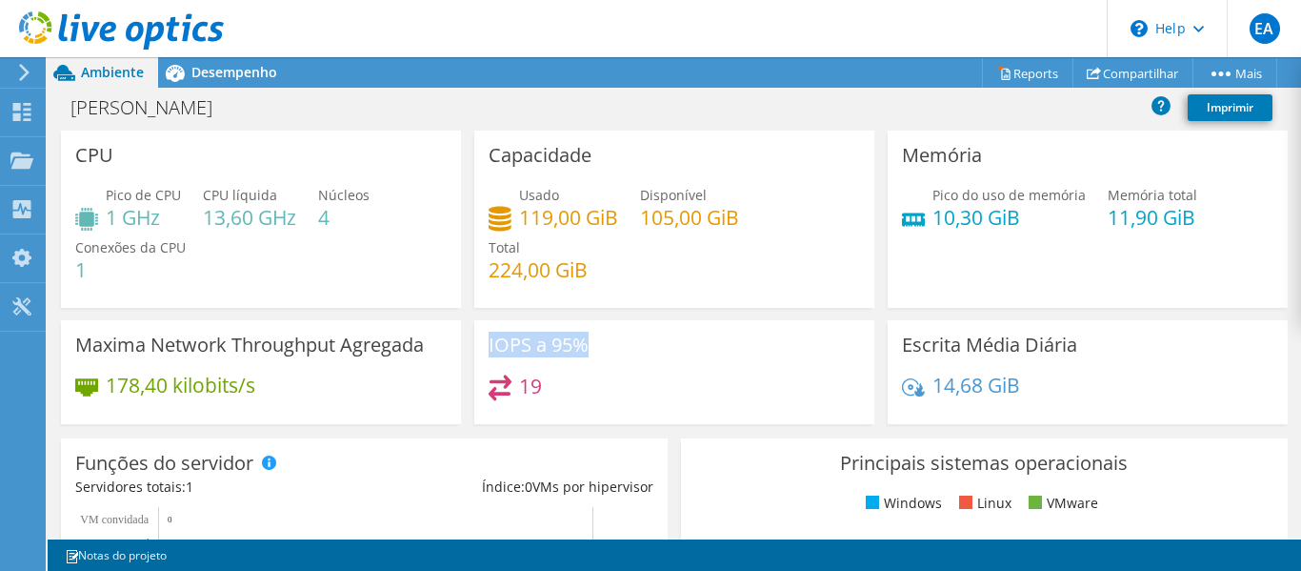
drag, startPoint x: 600, startPoint y: 351, endPoint x: 484, endPoint y: 340, distance: 116.7
click at [484, 340] on div "IOPS a 95% 19" at bounding box center [674, 372] width 400 height 104
